Goal: Information Seeking & Learning: Check status

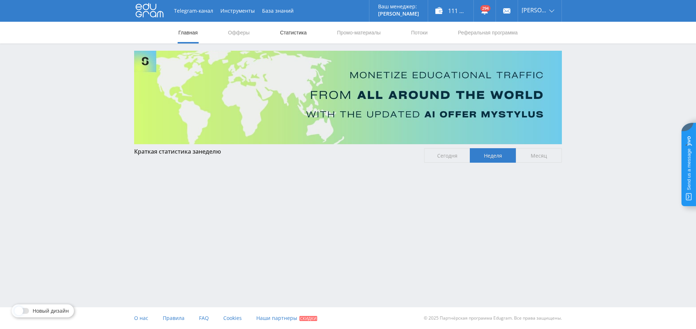
click at [293, 38] on link "Статистика" at bounding box center [293, 33] width 28 height 22
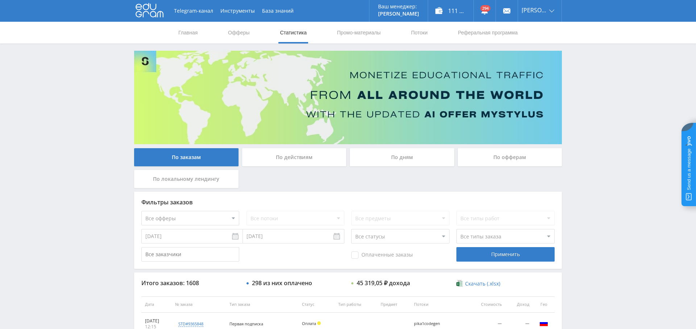
click at [417, 160] on div "По дням" at bounding box center [402, 157] width 104 height 18
click at [0, 0] on input "По дням" at bounding box center [0, 0] width 0 height 0
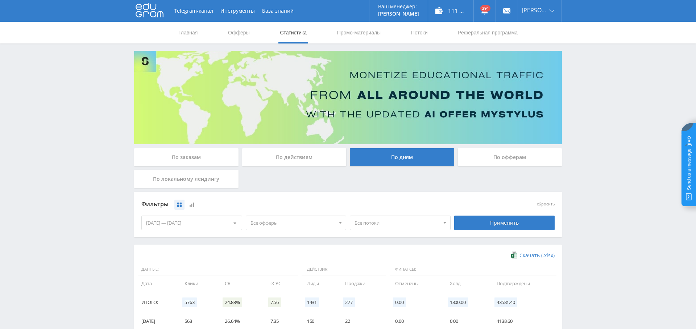
click at [295, 220] on span "Все офферы" at bounding box center [293, 223] width 85 height 14
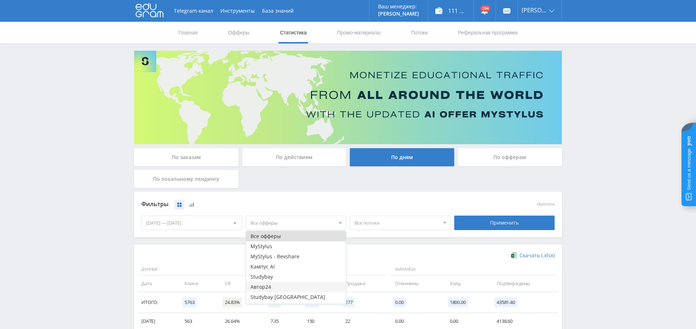
scroll to position [9, 0]
click at [285, 297] on button "Study AI (RevShare)" at bounding box center [296, 299] width 100 height 10
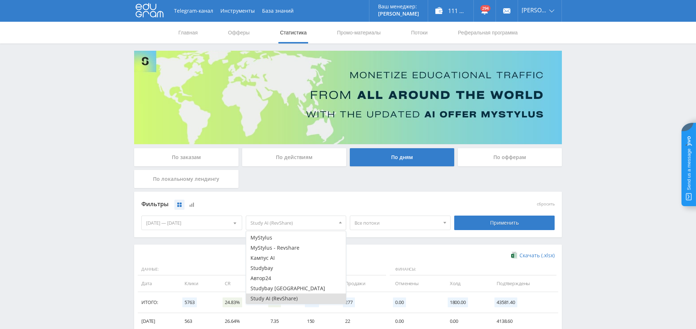
drag, startPoint x: 494, startPoint y: 227, endPoint x: 457, endPoint y: 235, distance: 37.6
click at [494, 227] on div "Применить" at bounding box center [504, 223] width 101 height 15
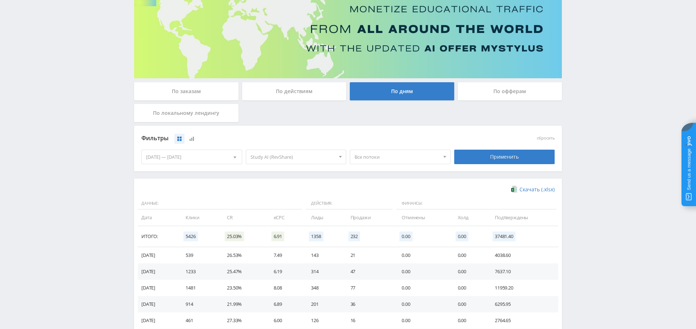
scroll to position [64, 0]
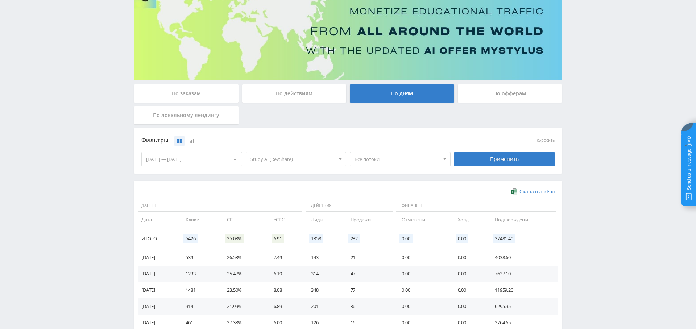
click at [194, 161] on div "[DATE] — [DATE]" at bounding box center [192, 159] width 100 height 14
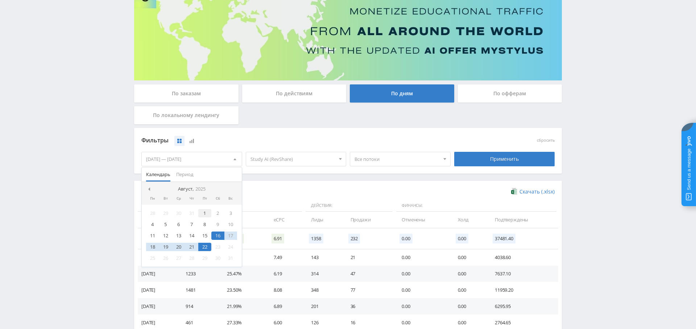
click at [206, 212] on div "1" at bounding box center [204, 213] width 13 height 8
click at [206, 244] on div "22" at bounding box center [204, 247] width 13 height 8
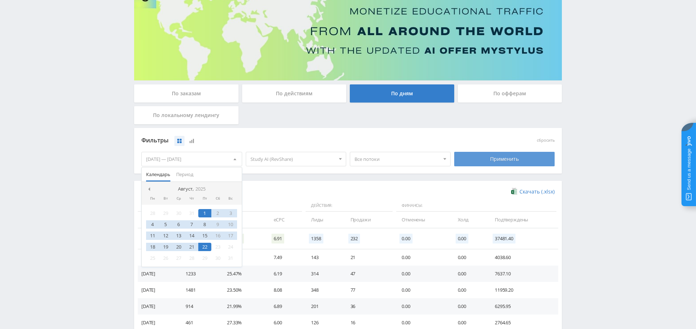
click at [499, 164] on div "Применить" at bounding box center [504, 159] width 101 height 15
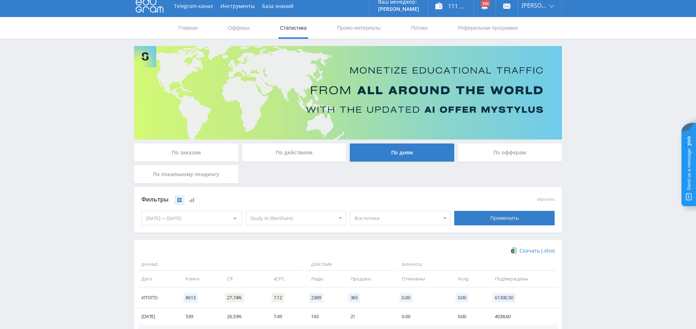
scroll to position [0, 0]
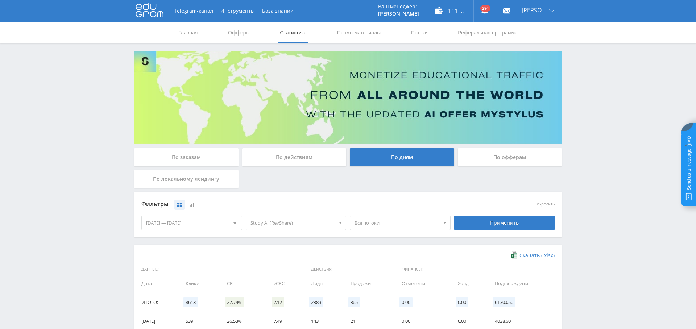
click at [197, 158] on div "По заказам" at bounding box center [186, 157] width 104 height 18
click at [0, 0] on input "По заказам" at bounding box center [0, 0] width 0 height 0
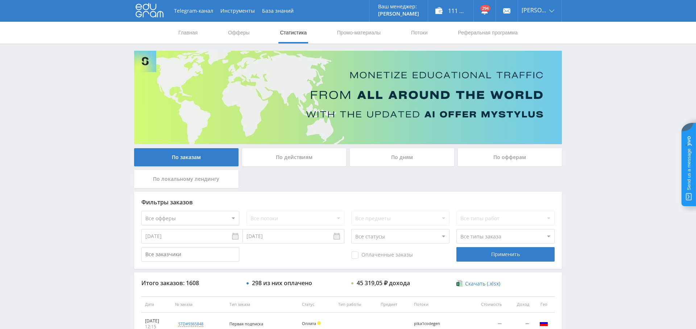
click at [187, 226] on div "Фильтры заказов Все офферы MyStylus MyStylus - Revshare Кампус AI Studybay Авто…" at bounding box center [348, 230] width 428 height 77
click at [541, 51] on link "Выход" at bounding box center [540, 55] width 44 height 13
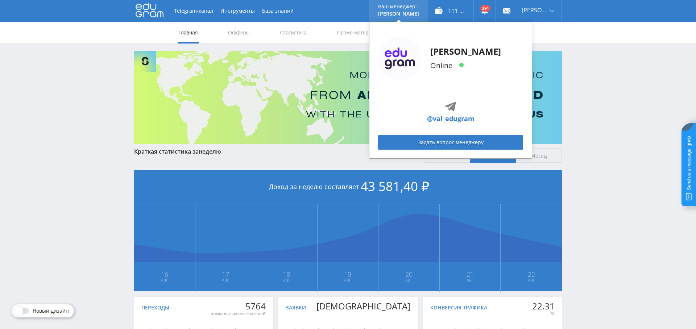
click at [471, 120] on link "@val_edugram" at bounding box center [451, 119] width 48 height 10
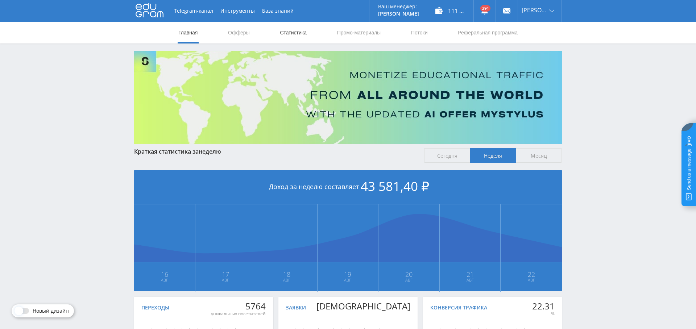
click at [304, 35] on link "Статистика" at bounding box center [293, 33] width 28 height 22
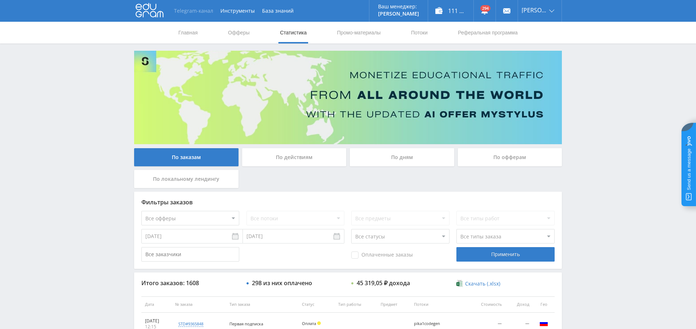
click at [192, 13] on link "Telegram-канал" at bounding box center [193, 11] width 46 height 22
click at [692, 158] on jdiv at bounding box center [689, 164] width 15 height 83
drag, startPoint x: 551, startPoint y: 153, endPoint x: 568, endPoint y: 155, distance: 17.5
click at [551, 153] on jdiv at bounding box center [553, 154] width 10 height 10
click at [692, 149] on jdiv at bounding box center [689, 164] width 15 height 83
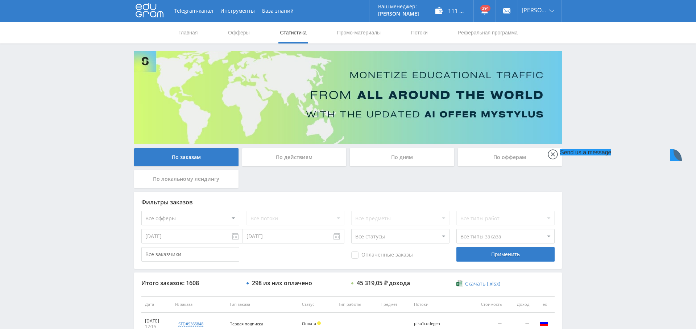
type textarea "о"
type textarea "hello"
click at [554, 157] on jdiv at bounding box center [553, 154] width 10 height 10
click at [692, 164] on jdiv at bounding box center [689, 164] width 15 height 83
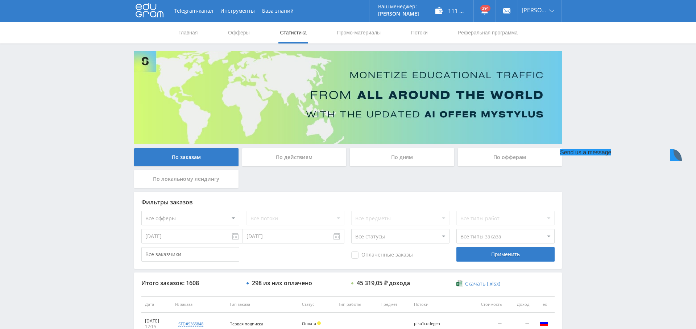
scroll to position [38, 0]
click at [552, 155] on jdiv at bounding box center [553, 154] width 10 height 10
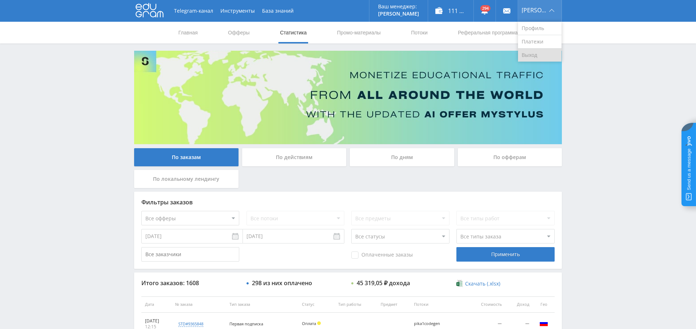
click at [547, 58] on link "Выход" at bounding box center [540, 55] width 44 height 13
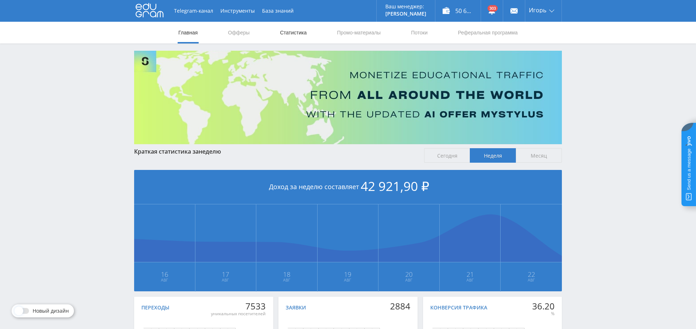
click at [305, 34] on link "Статистика" at bounding box center [293, 33] width 28 height 22
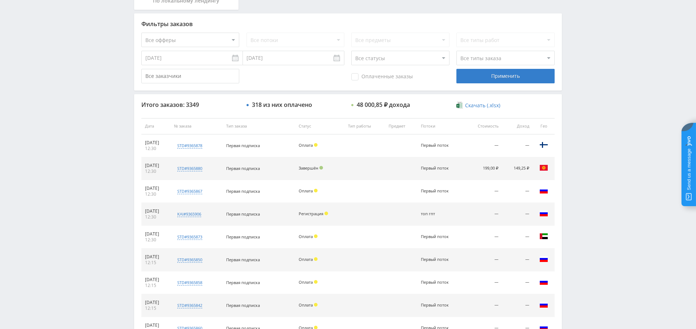
scroll to position [64, 0]
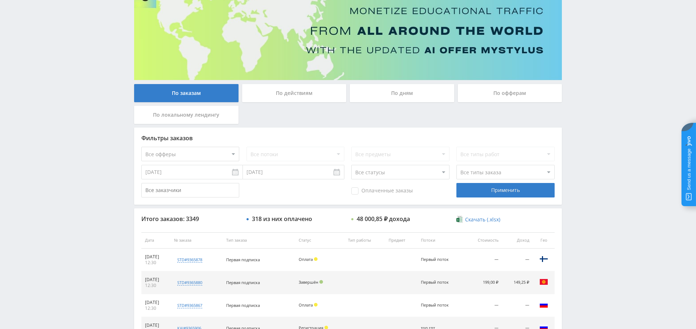
click at [219, 152] on select "Все офферы MyStylus MyStylus - Revshare Кампус AI Studybay Автор24 Studybay Bra…" at bounding box center [190, 154] width 98 height 15
select select "376"
click at [279, 150] on select "Все потоки Первый поток" at bounding box center [296, 154] width 98 height 15
click at [498, 189] on div "Применить" at bounding box center [506, 190] width 98 height 15
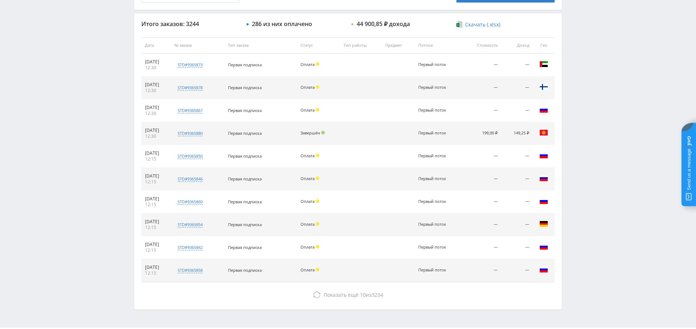
scroll to position [258, 0]
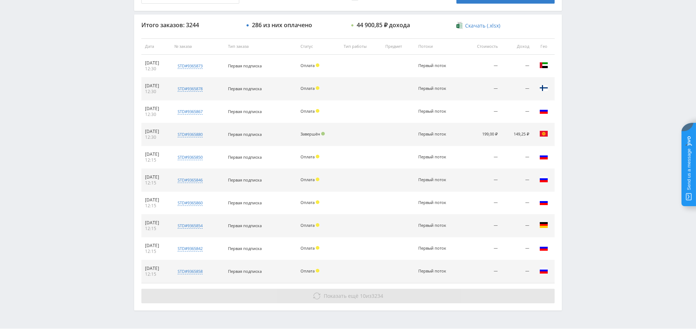
click at [385, 290] on button "Показать ещё 10 из 3234" at bounding box center [347, 296] width 413 height 15
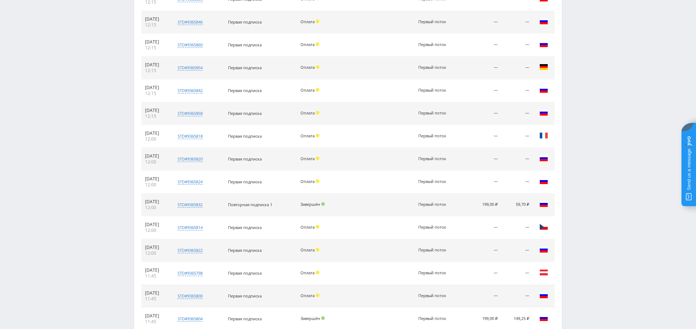
scroll to position [505, 0]
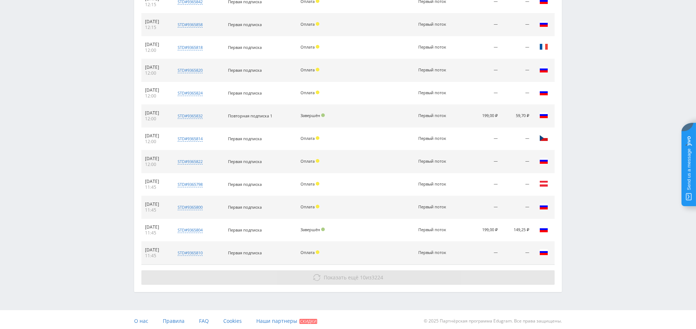
click at [388, 272] on button "Показать ещё 10 из 3224" at bounding box center [347, 278] width 413 height 15
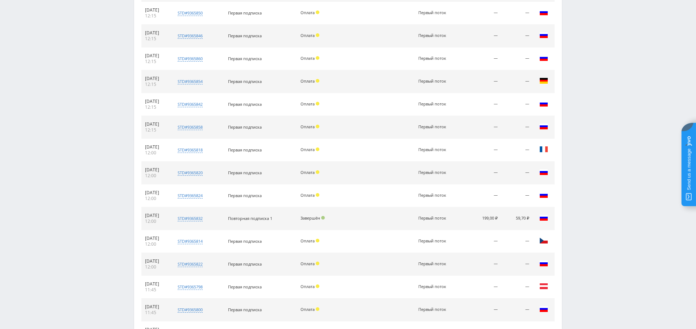
scroll to position [0, 0]
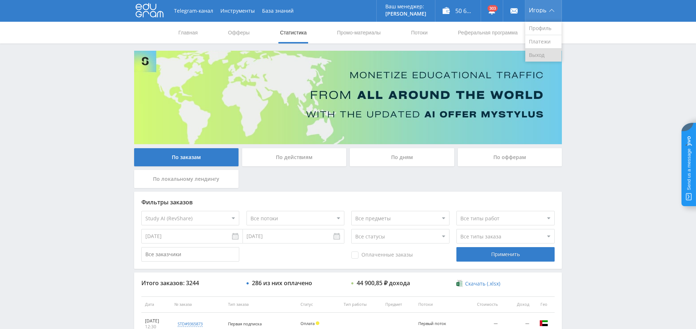
click at [540, 55] on link "Выход" at bounding box center [543, 55] width 36 height 13
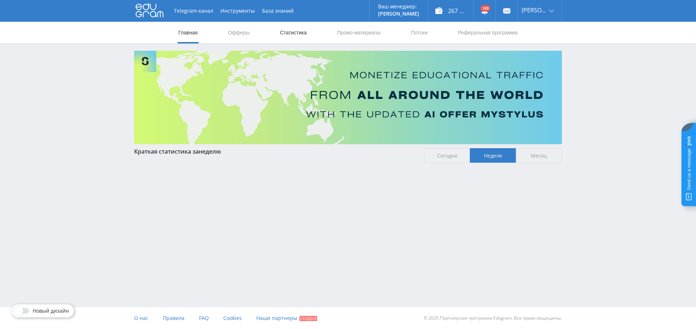
click at [297, 35] on link "Статистика" at bounding box center [293, 33] width 28 height 22
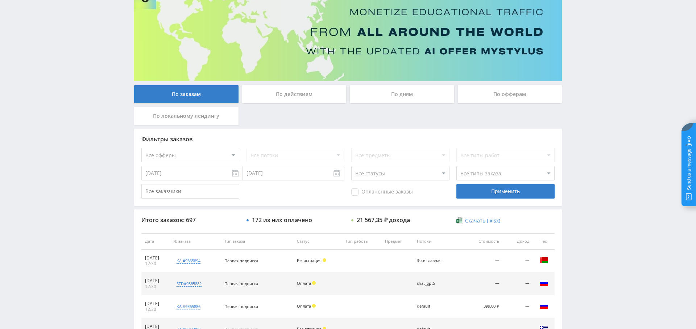
scroll to position [32, 0]
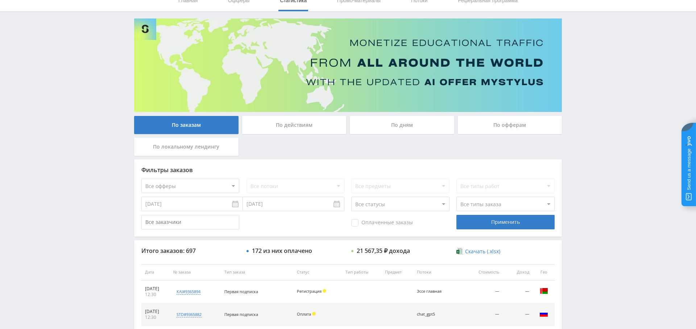
click at [397, 123] on div "По дням" at bounding box center [402, 125] width 104 height 18
click at [0, 0] on input "По дням" at bounding box center [0, 0] width 0 height 0
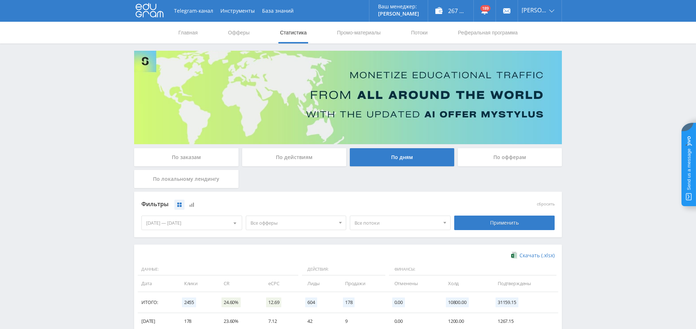
scroll to position [145, 0]
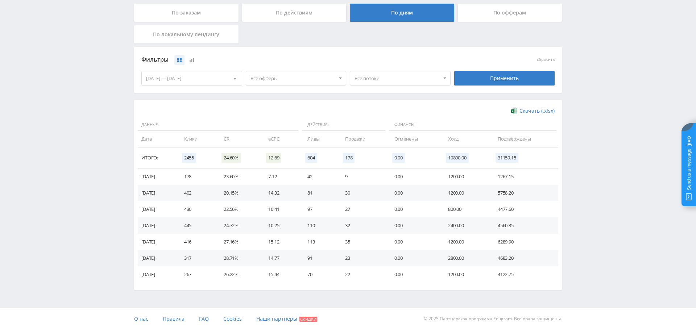
click at [280, 78] on span "Все офферы" at bounding box center [293, 78] width 85 height 14
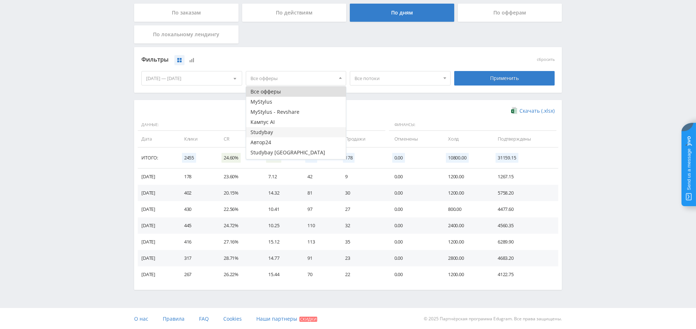
scroll to position [19, 0]
click at [290, 102] on button "Кампус AI" at bounding box center [296, 103] width 100 height 10
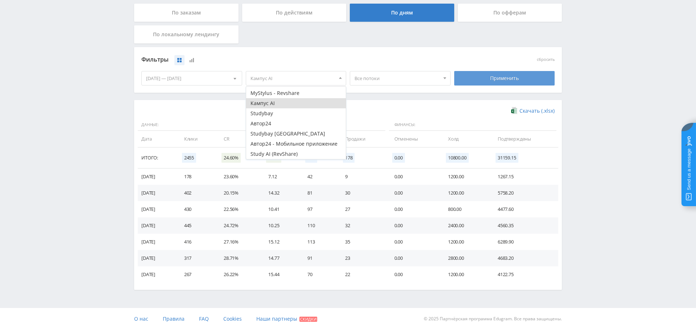
click at [508, 79] on div "Применить" at bounding box center [504, 78] width 101 height 15
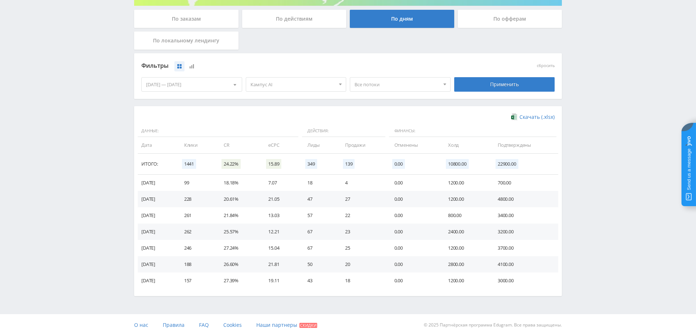
scroll to position [139, 0]
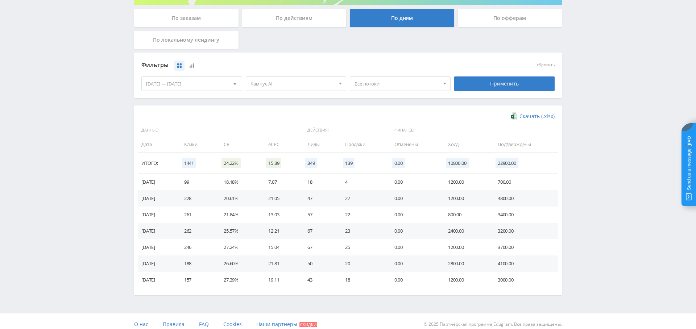
click at [296, 77] on span "Кампус AI" at bounding box center [293, 84] width 85 height 14
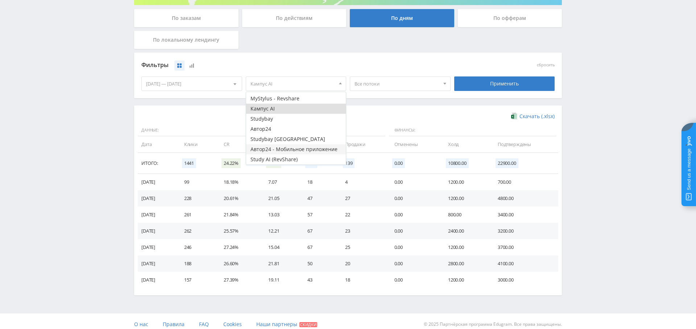
scroll to position [145, 0]
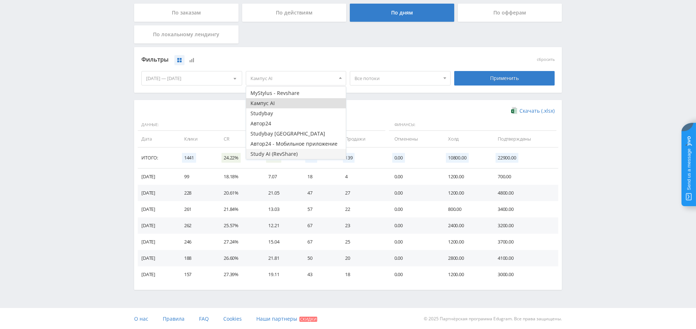
click at [288, 151] on button "Study AI (RevShare)" at bounding box center [296, 154] width 100 height 10
click at [293, 103] on button "Кампус AI" at bounding box center [296, 103] width 100 height 10
click at [520, 75] on div "Применить" at bounding box center [504, 78] width 101 height 15
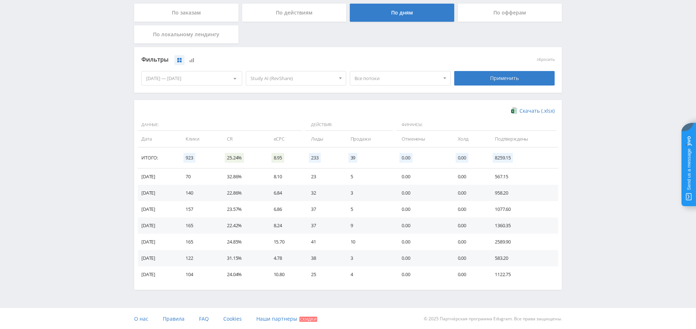
click at [359, 77] on span "Все потоки" at bounding box center [397, 78] width 85 height 14
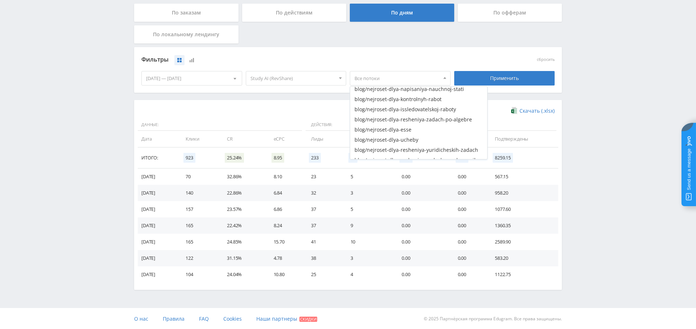
scroll to position [0, 0]
click at [401, 103] on button "chat_gpt5" at bounding box center [418, 102] width 137 height 10
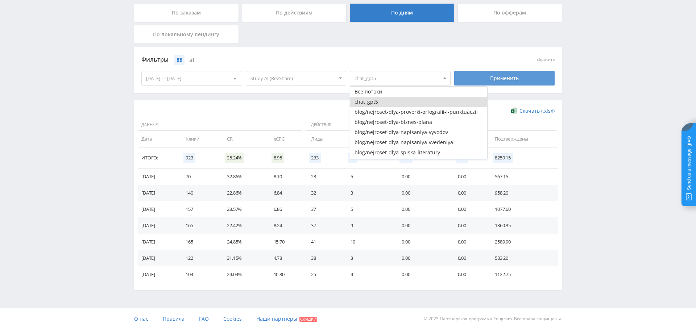
click at [503, 77] on div "Применить" at bounding box center [504, 78] width 101 height 15
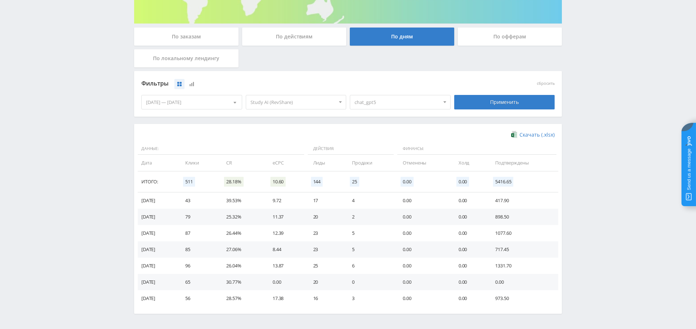
scroll to position [145, 0]
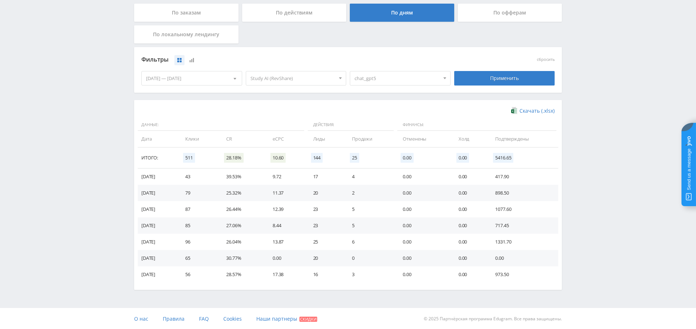
click at [391, 80] on span "chat_gpt5" at bounding box center [397, 78] width 85 height 14
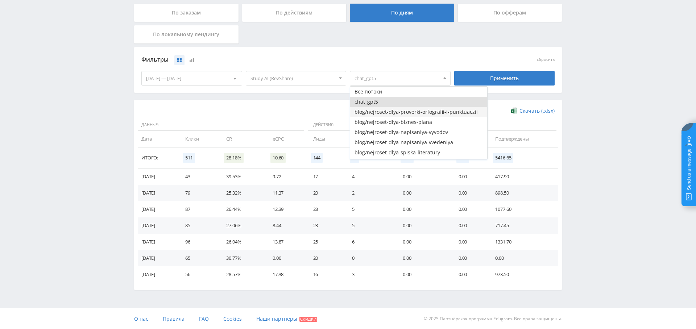
click at [388, 112] on button "blog/nejroset-dlya-proverki-orfografii-i-punktuaczii" at bounding box center [418, 112] width 137 height 10
drag, startPoint x: 392, startPoint y: 102, endPoint x: 449, endPoint y: 96, distance: 57.3
click at [392, 102] on button "chat_gpt5" at bounding box center [418, 102] width 137 height 10
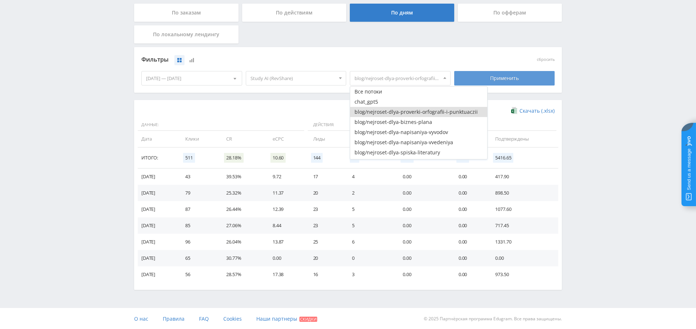
drag, startPoint x: 508, startPoint y: 88, endPoint x: 506, endPoint y: 84, distance: 5.4
click at [508, 88] on div "Фильтры сбросить 16.08.2025 — 22.08.2025 Календарь Период Август, 2025 Пн Вт Ср…" at bounding box center [348, 70] width 428 height 46
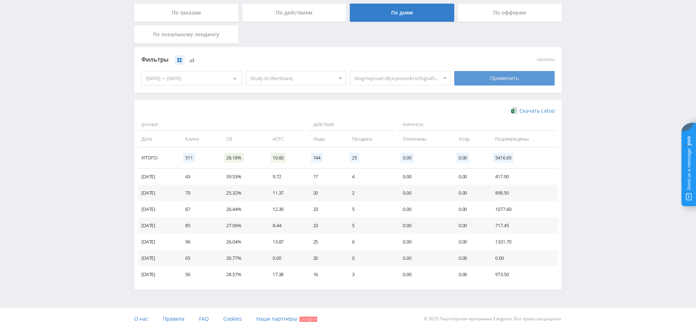
click at [506, 80] on div "Применить" at bounding box center [504, 78] width 101 height 15
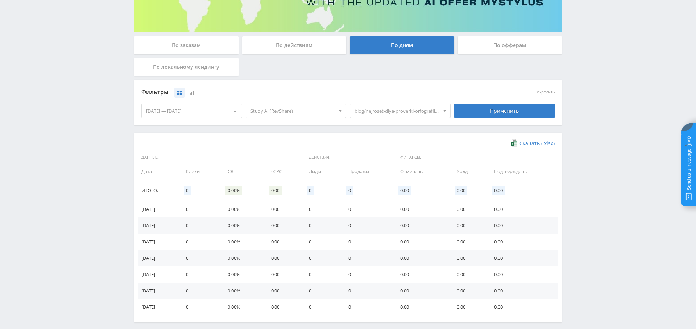
scroll to position [113, 0]
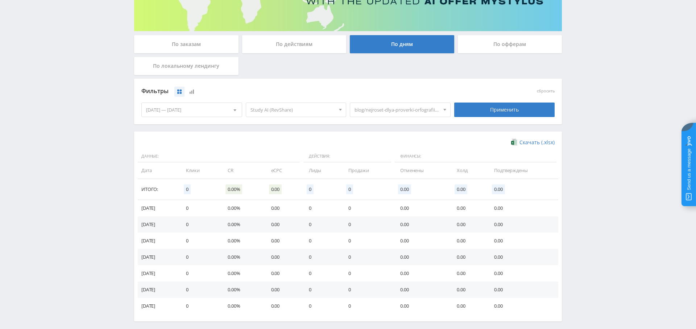
click at [385, 114] on span "blog/nejroset-dlya-proverki-orfografii-i-punktuaczii" at bounding box center [397, 110] width 85 height 14
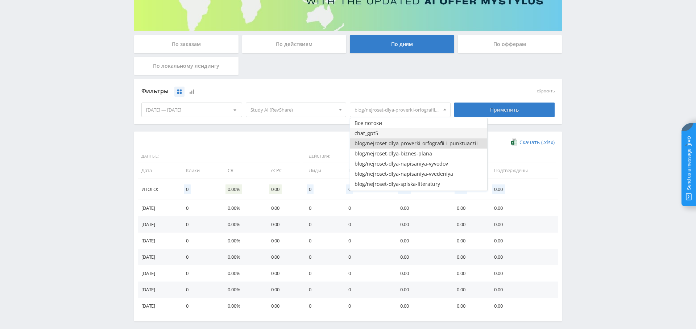
click at [382, 133] on button "chat_gpt5" at bounding box center [418, 133] width 137 height 10
click at [382, 141] on button "blog/nejroset-dlya-proverki-orfografii-i-punktuaczii" at bounding box center [418, 144] width 137 height 10
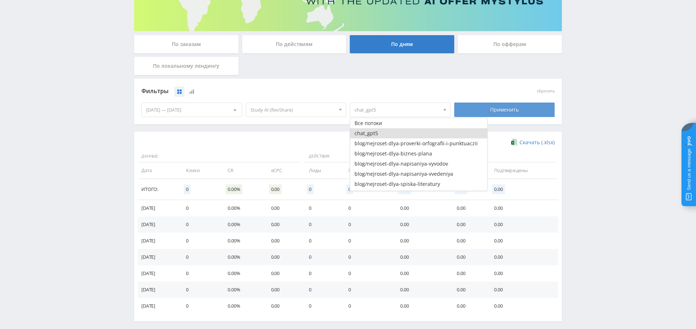
click at [494, 111] on div "Применить" at bounding box center [504, 110] width 101 height 15
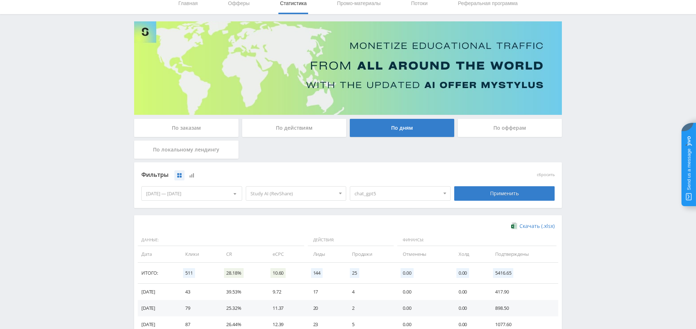
scroll to position [0, 0]
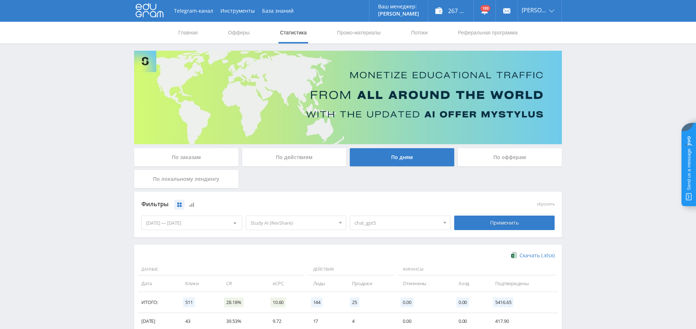
click at [199, 158] on div "По заказам" at bounding box center [186, 157] width 104 height 18
click at [0, 0] on input "По заказам" at bounding box center [0, 0] width 0 height 0
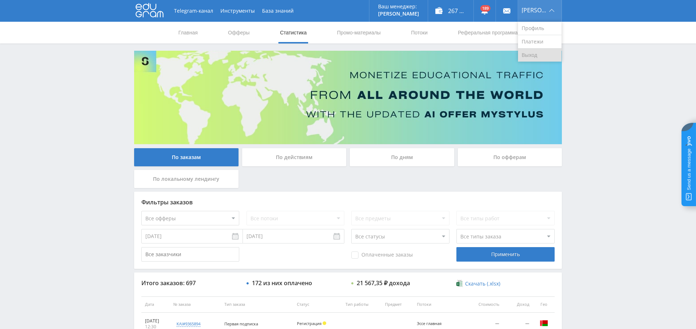
click at [545, 50] on link "Выход" at bounding box center [540, 55] width 44 height 13
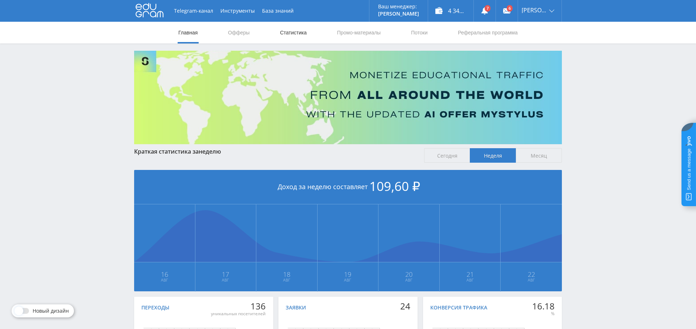
click at [305, 32] on link "Статистика" at bounding box center [293, 33] width 28 height 22
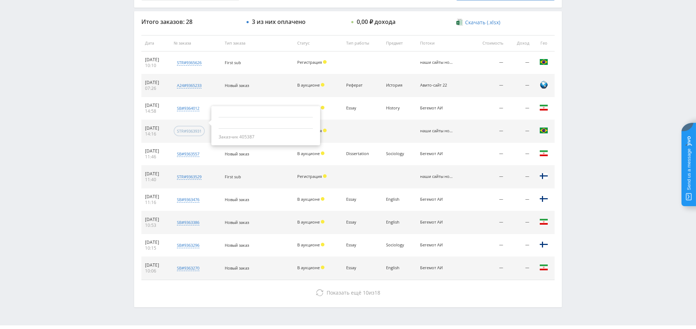
scroll to position [278, 0]
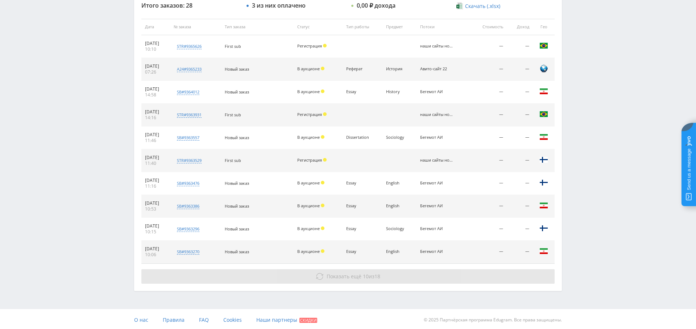
click at [376, 277] on span "18" at bounding box center [378, 276] width 6 height 7
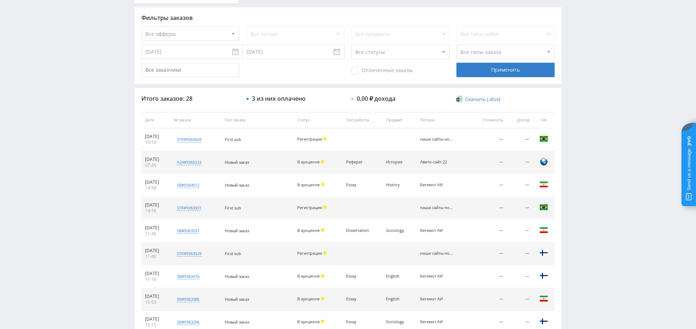
scroll to position [0, 0]
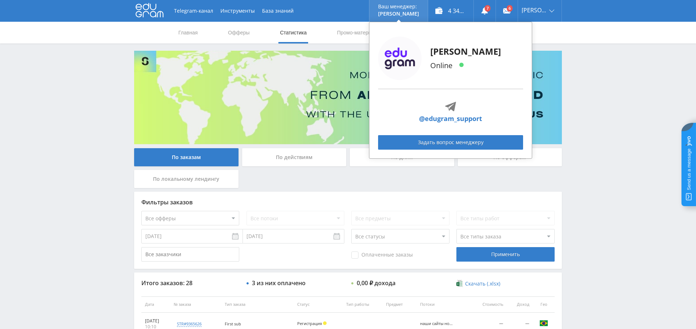
drag, startPoint x: 544, startPoint y: 55, endPoint x: 400, endPoint y: 19, distance: 149.0
click at [544, 55] on link "Выход" at bounding box center [540, 55] width 44 height 13
